Goal: Information Seeking & Learning: Learn about a topic

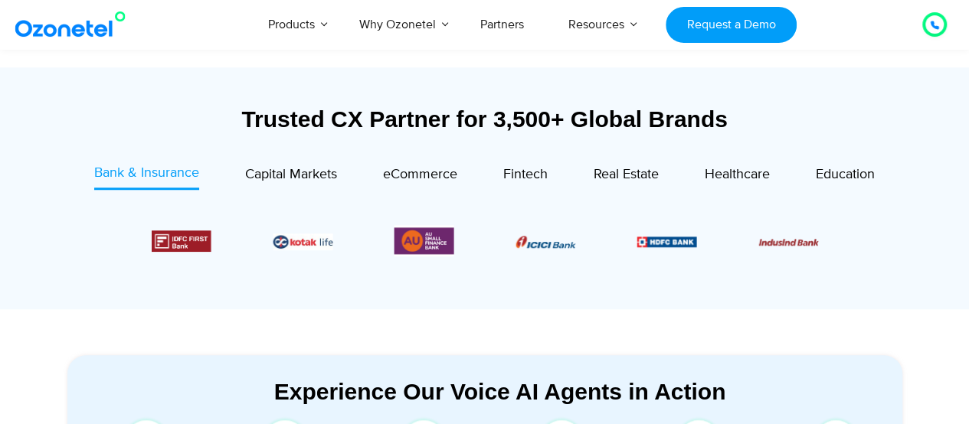
scroll to position [536, 0]
click at [721, 174] on span "Healthcare" at bounding box center [736, 174] width 65 height 17
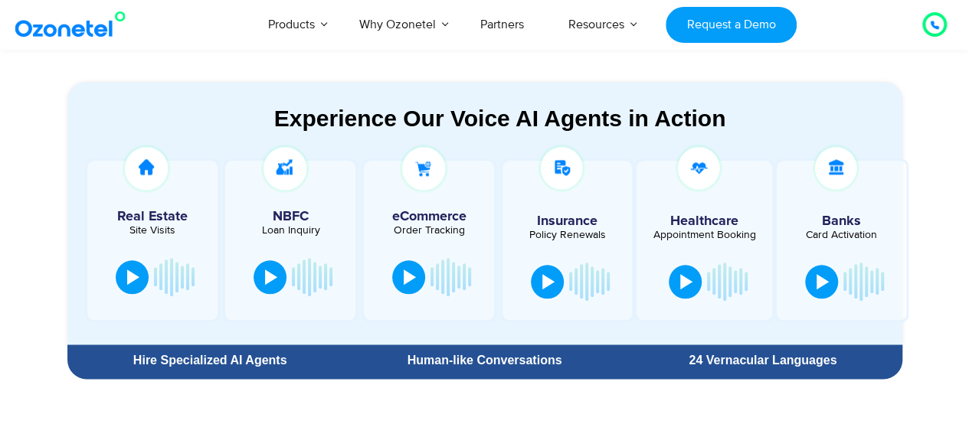
scroll to position [766, 0]
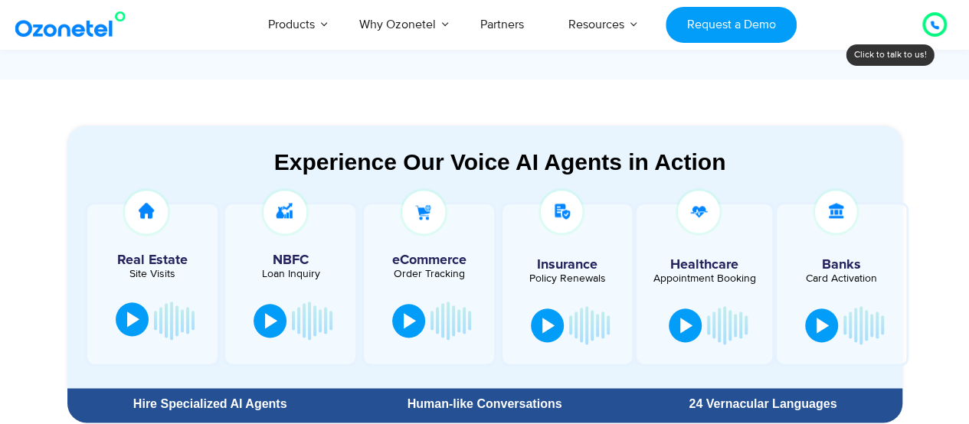
click at [127, 324] on div at bounding box center [133, 319] width 12 height 15
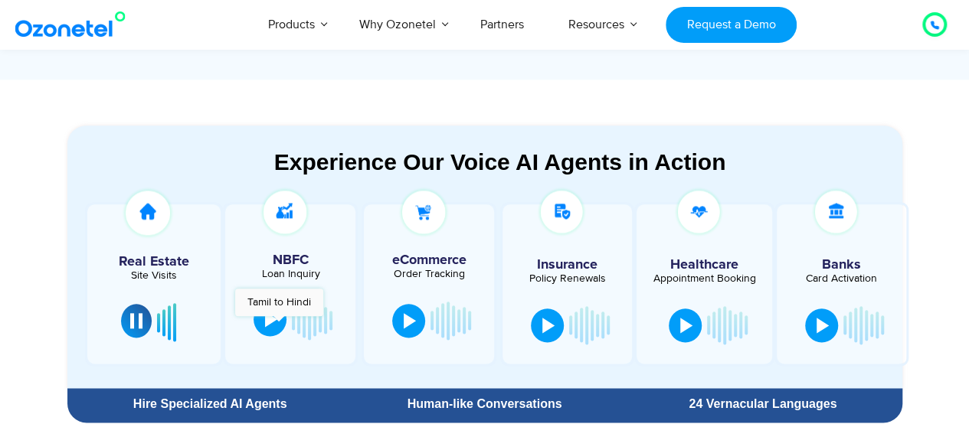
click at [279, 324] on button at bounding box center [269, 319] width 33 height 34
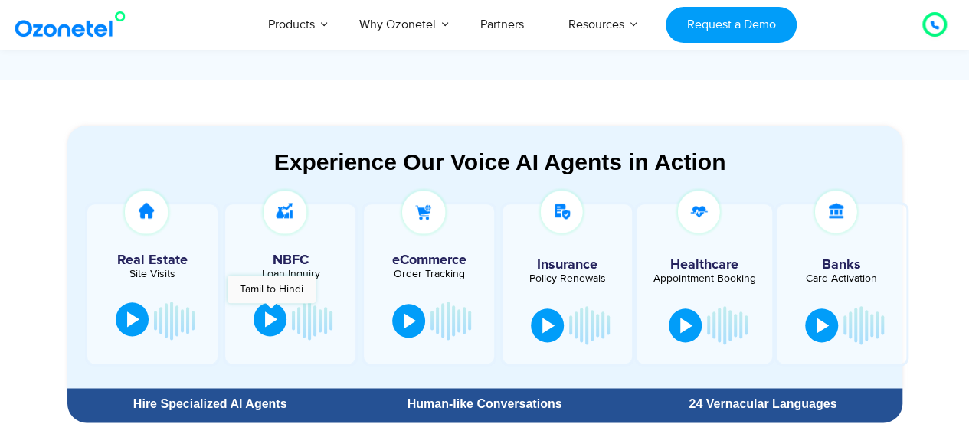
click at [272, 311] on button at bounding box center [269, 319] width 33 height 34
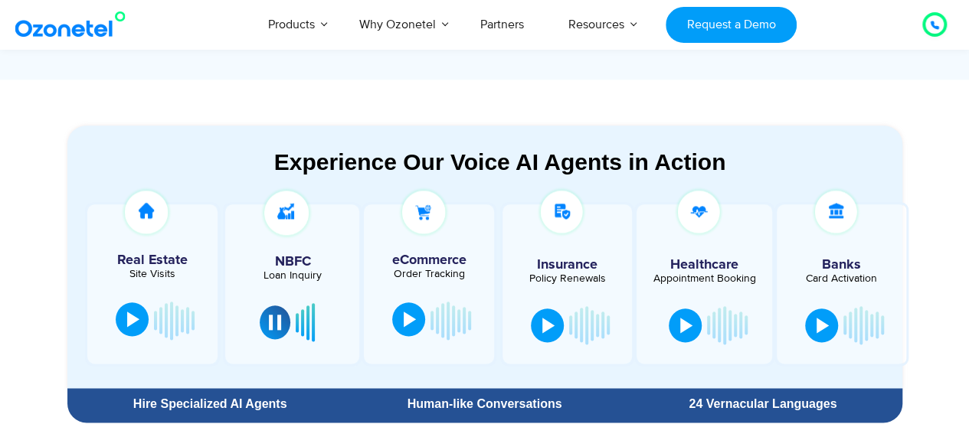
click at [417, 315] on button at bounding box center [408, 319] width 33 height 34
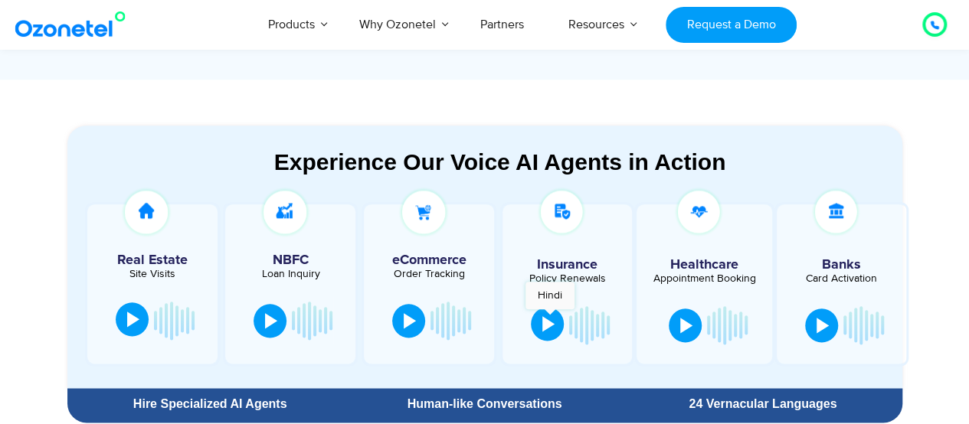
click at [550, 317] on div at bounding box center [548, 323] width 12 height 15
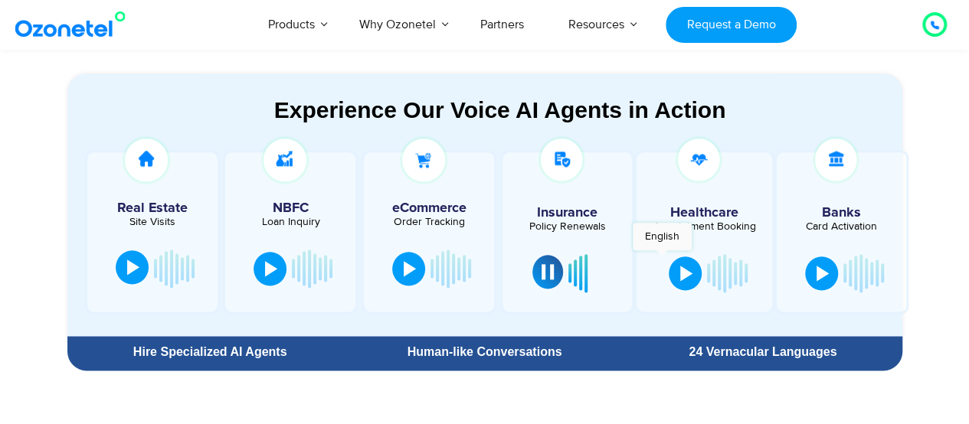
scroll to position [842, 0]
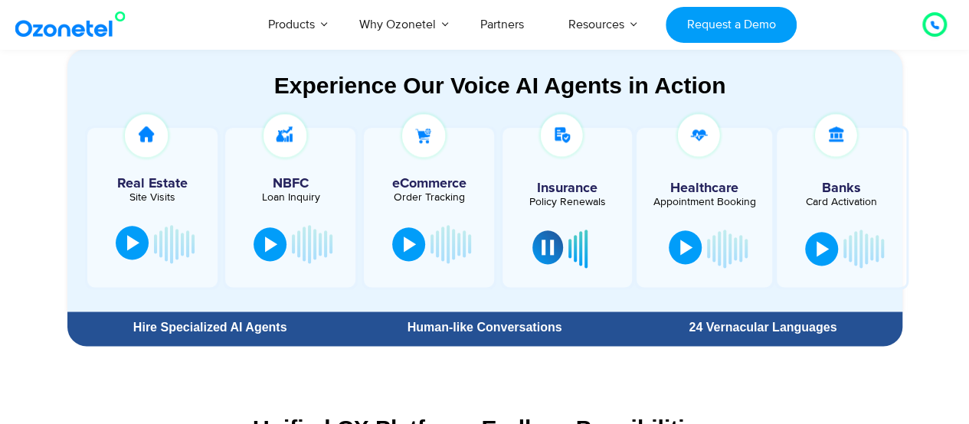
click at [680, 250] on div at bounding box center [686, 247] width 12 height 15
click at [688, 249] on div at bounding box center [686, 247] width 12 height 15
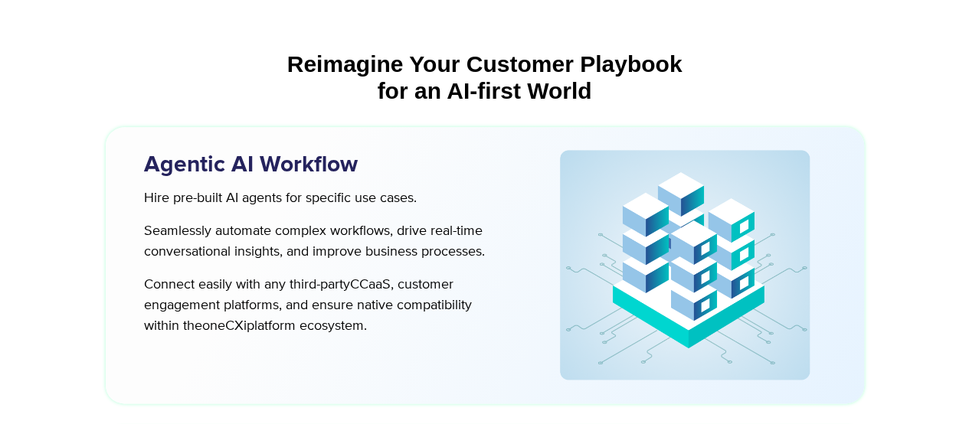
scroll to position [0, 0]
